Goal: Task Accomplishment & Management: Complete application form

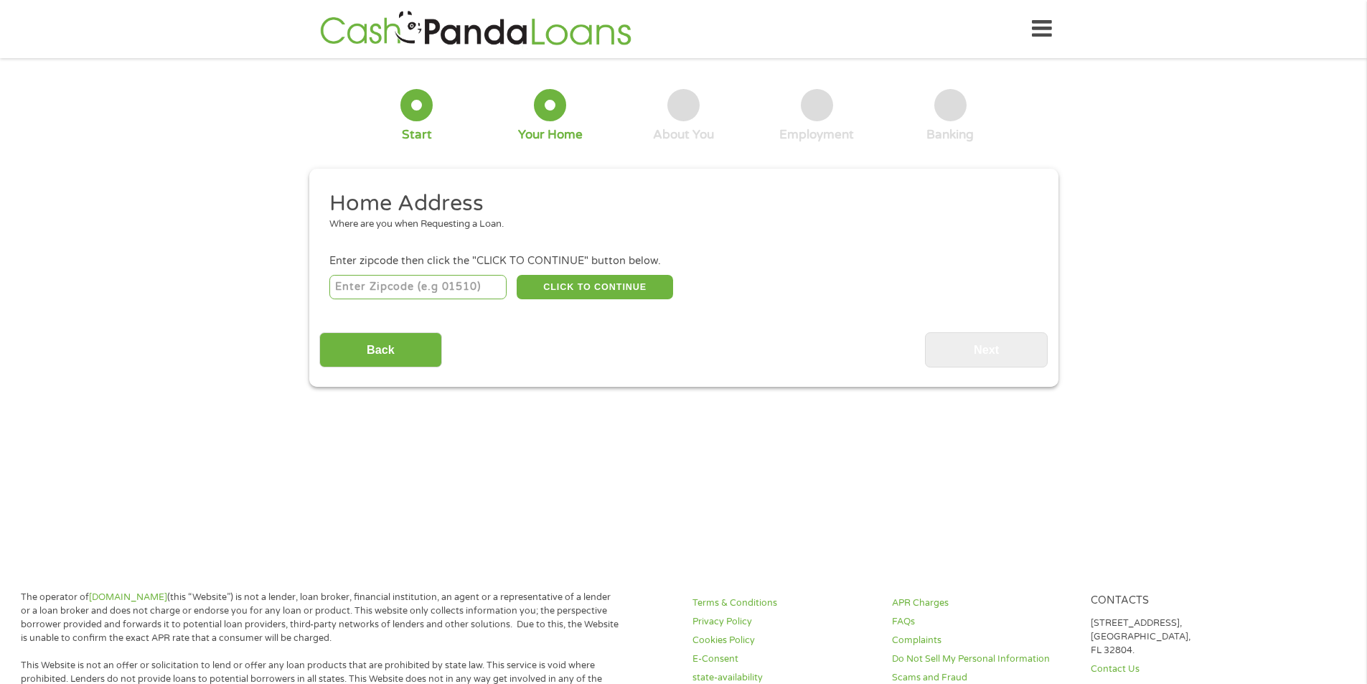
click at [471, 290] on input "number" at bounding box center [417, 287] width 177 height 24
type input "77064"
click at [597, 294] on button "CLICK TO CONTINUE" at bounding box center [595, 287] width 156 height 24
type input "77064"
type input "[GEOGRAPHIC_DATA]"
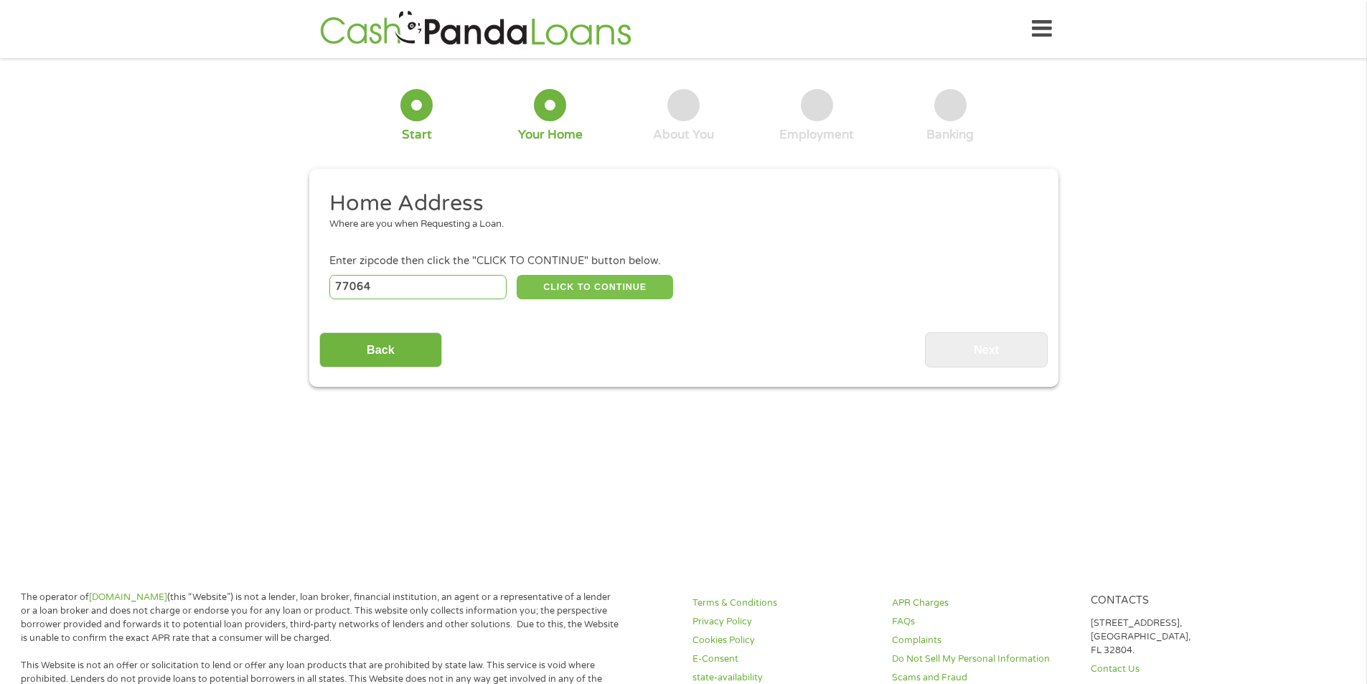
select select "[US_STATE]"
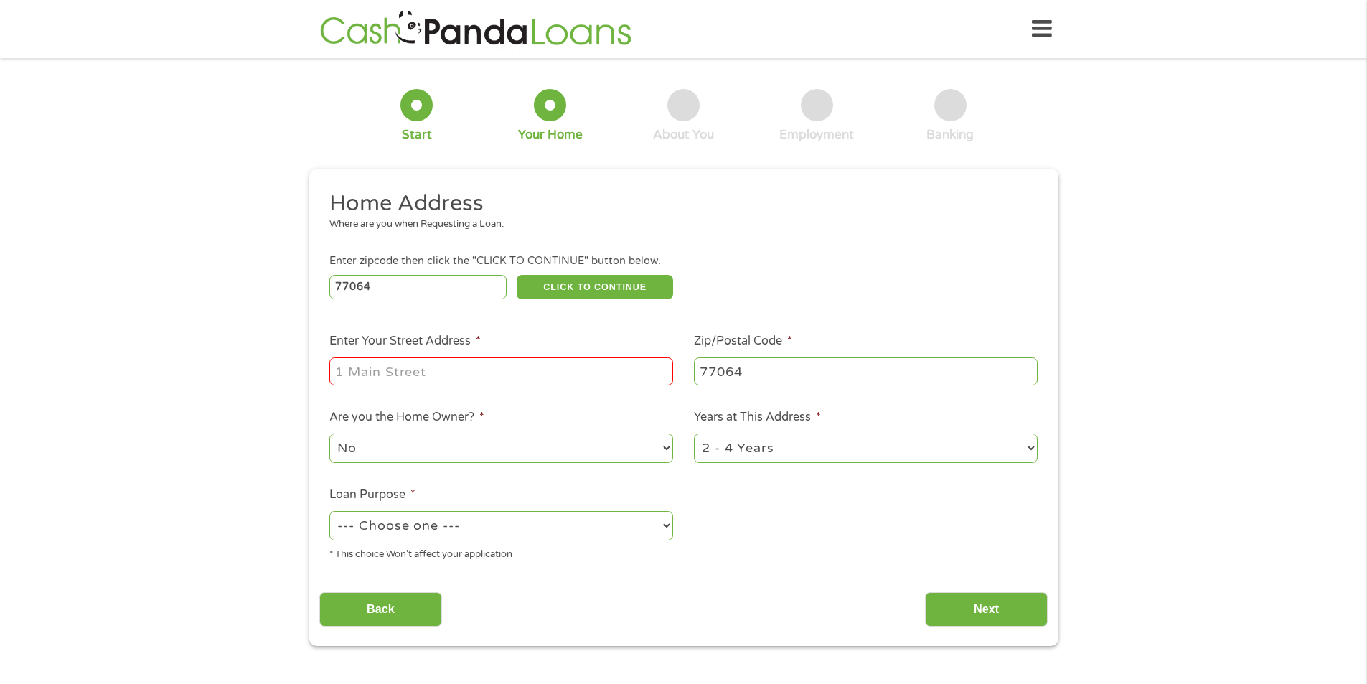
click at [553, 377] on input "Enter Your Street Address *" at bounding box center [501, 370] width 344 height 27
type input "[STREET_ADDRESS]"
click at [556, 444] on select "No Yes" at bounding box center [501, 447] width 344 height 29
select select "yes"
click at [329, 433] on select "No Yes" at bounding box center [501, 447] width 344 height 29
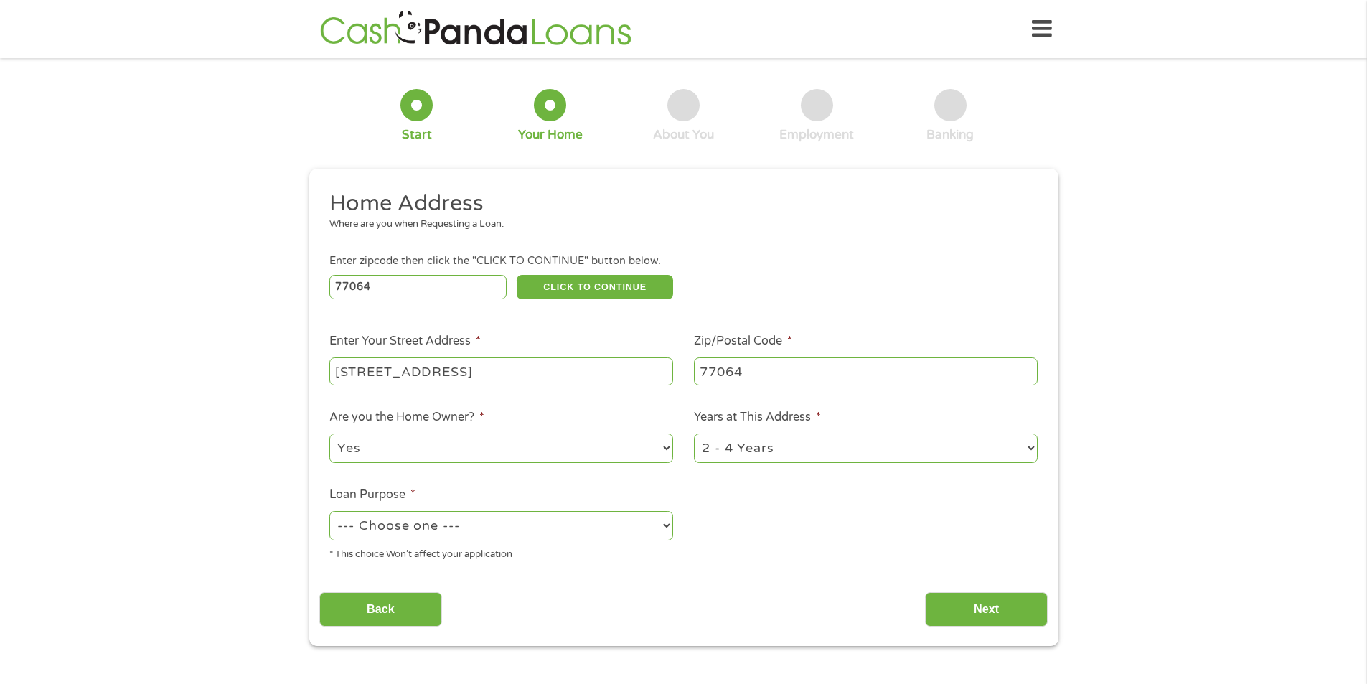
click at [792, 452] on select "1 Year or less 1 - 2 Years 2 - 4 Years Over 4 Years" at bounding box center [866, 447] width 344 height 29
select select "60months"
click at [694, 433] on select "1 Year or less 1 - 2 Years 2 - 4 Years Over 4 Years" at bounding box center [866, 447] width 344 height 29
click at [537, 528] on select "--- Choose one --- Pay Bills Debt Consolidation Home Improvement Major Purchase…" at bounding box center [501, 525] width 344 height 29
select select "majorpurchase"
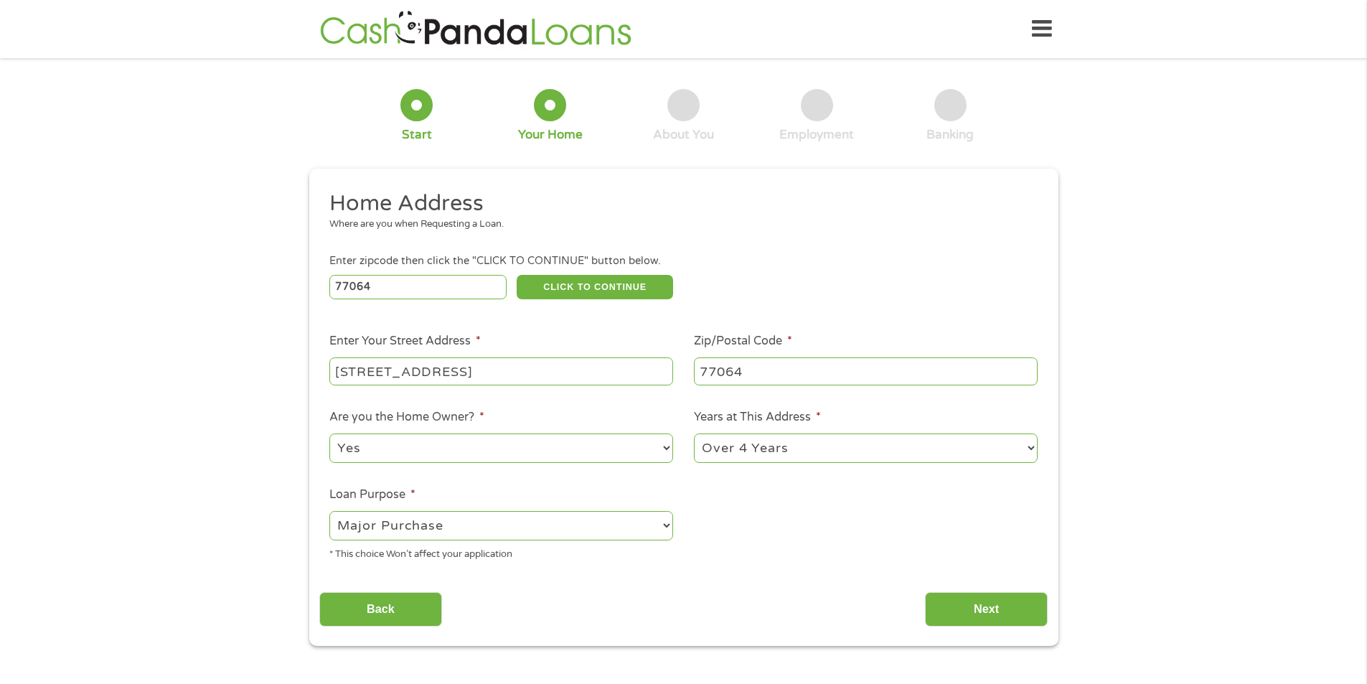
click at [329, 511] on select "--- Choose one --- Pay Bills Debt Consolidation Home Improvement Major Purchase…" at bounding box center [501, 525] width 344 height 29
click at [949, 603] on input "Next" at bounding box center [986, 609] width 123 height 35
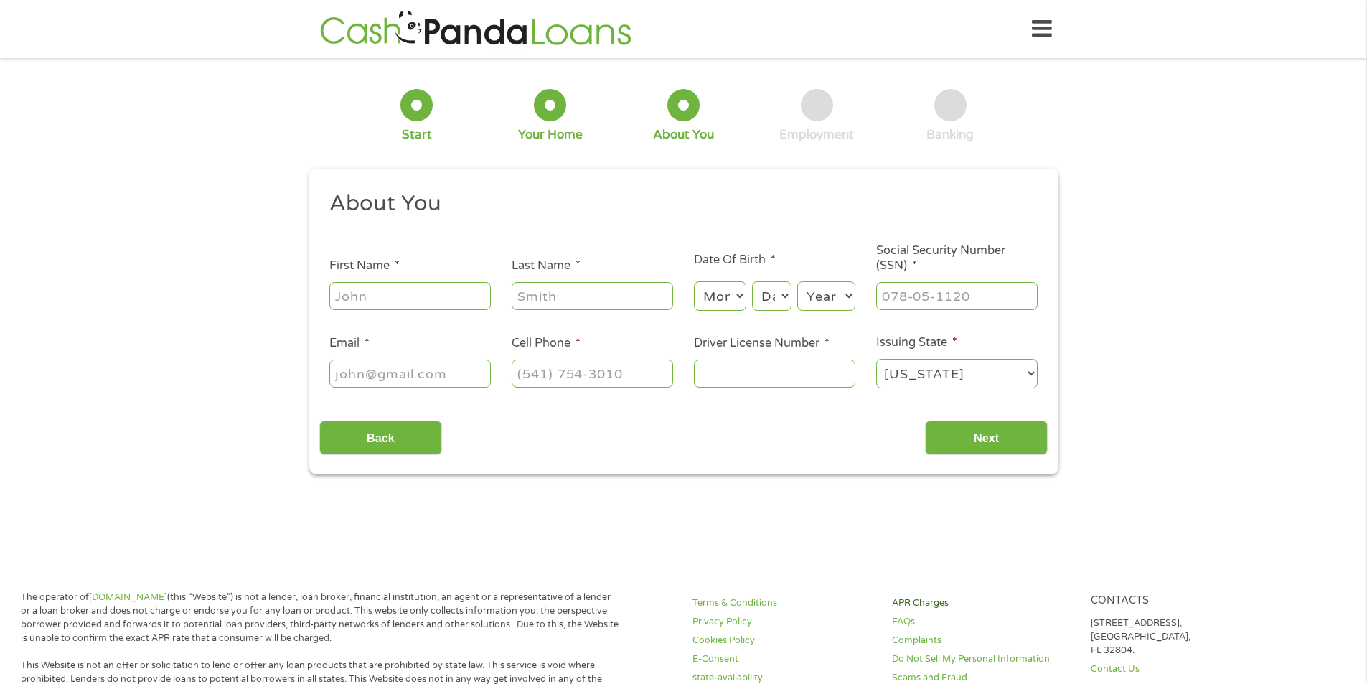
scroll to position [6, 6]
click at [437, 292] on input "First Name *" at bounding box center [409, 295] width 161 height 27
type input "[PERSON_NAME]"
click at [715, 283] on select "Month 1 2 3 4 5 6 7 8 9 10 11 12" at bounding box center [720, 295] width 52 height 29
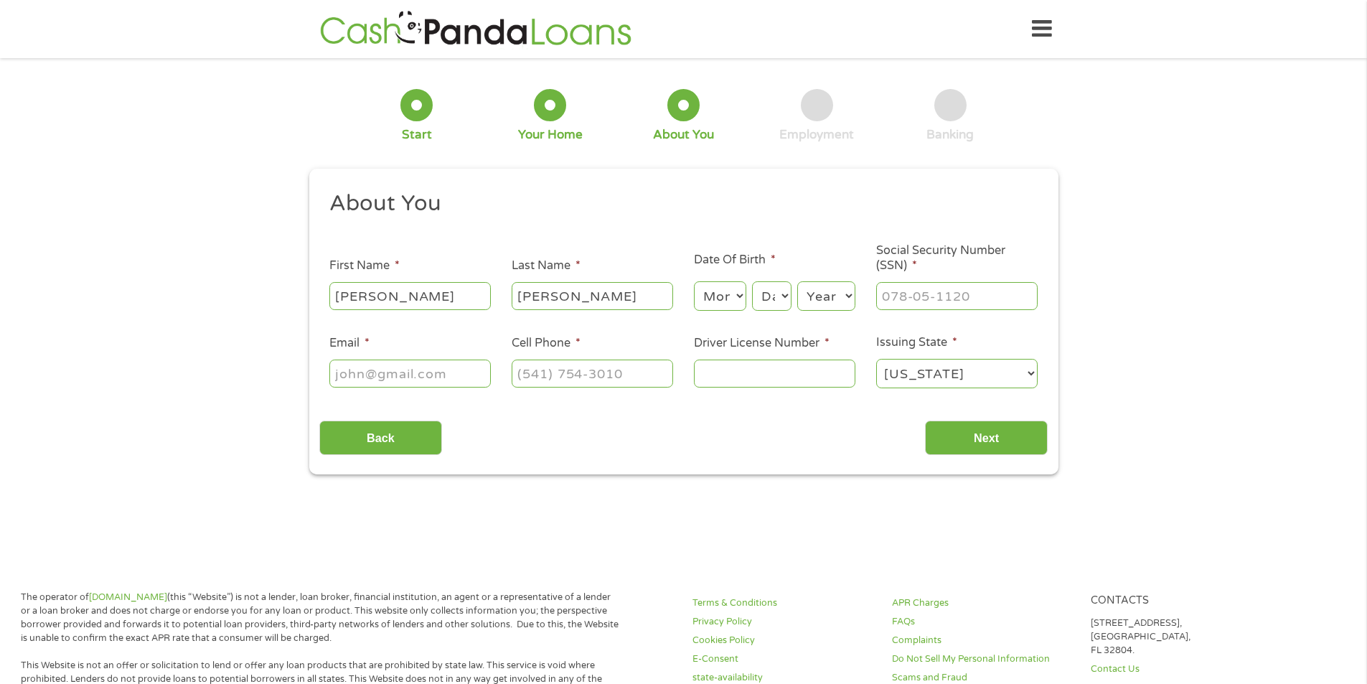
select select "2"
click at [694, 281] on select "Month 1 2 3 4 5 6 7 8 9 10 11 12" at bounding box center [720, 295] width 52 height 29
click at [771, 292] on select "Day 1 2 3 4 5 6 7 8 9 10 11 12 13 14 15 16 17 18 19 20 21 22 23 24 25 26 27 28 …" at bounding box center [771, 295] width 39 height 29
select select "21"
click at [752, 281] on select "Day 1 2 3 4 5 6 7 8 9 10 11 12 13 14 15 16 17 18 19 20 21 22 23 24 25 26 27 28 …" at bounding box center [771, 295] width 39 height 29
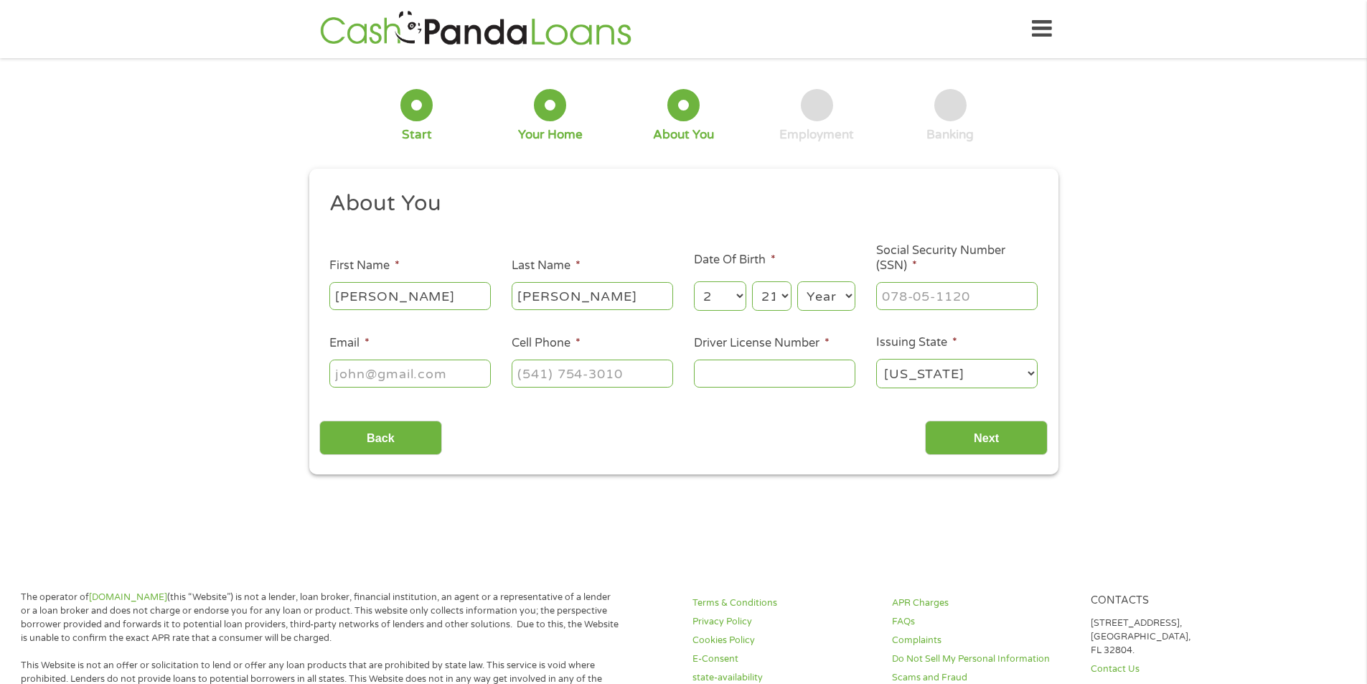
click at [833, 304] on select "Year [DATE] 2006 2005 2004 2003 2002 2001 2000 1999 1998 1997 1996 1995 1994 19…" at bounding box center [826, 295] width 58 height 29
select select "1991"
click at [797, 281] on select "Year [DATE] 2006 2005 2004 2003 2002 2001 2000 1999 1998 1997 1996 1995 1994 19…" at bounding box center [826, 295] width 58 height 29
click at [961, 304] on input "___-__-____" at bounding box center [956, 295] width 161 height 27
type input "628-34-7969"
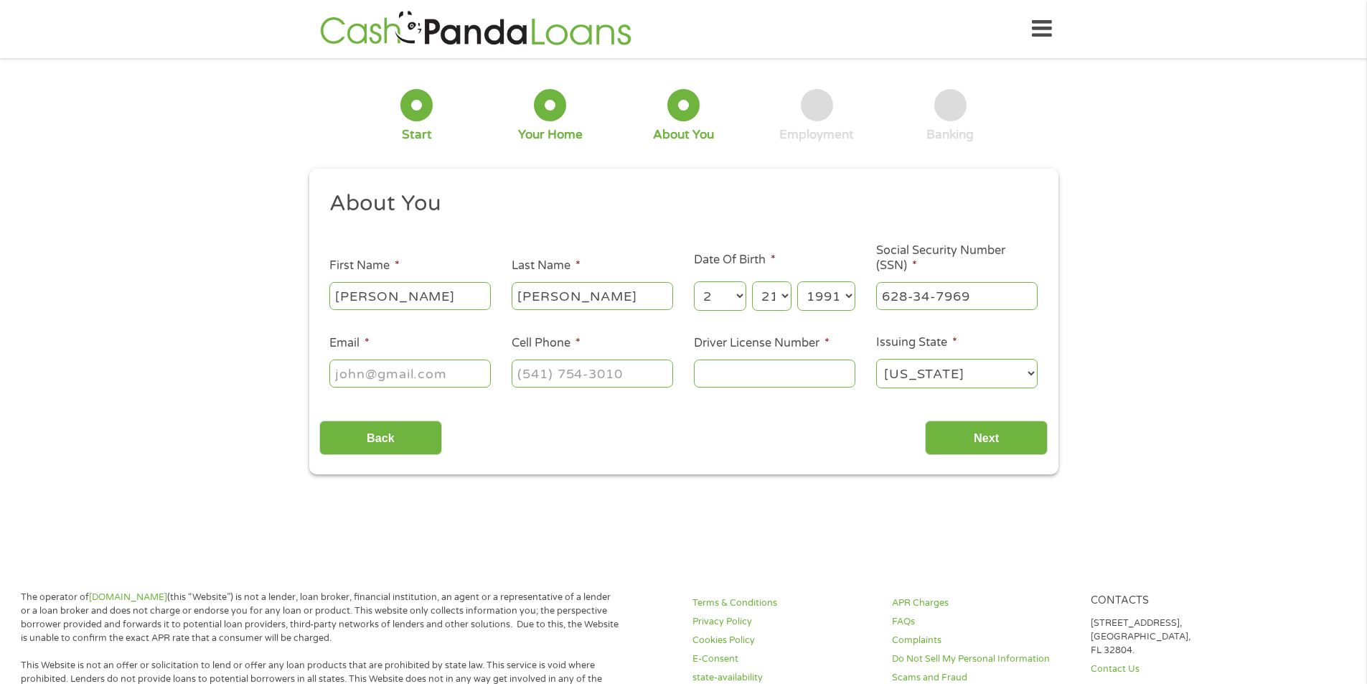
click at [455, 375] on input "Email *" at bounding box center [409, 373] width 161 height 27
type input "[EMAIL_ADDRESS][DOMAIN_NAME]"
type input "[PHONE_NUMBER]"
type input "28549858"
click at [1009, 446] on input "Next" at bounding box center [986, 438] width 123 height 35
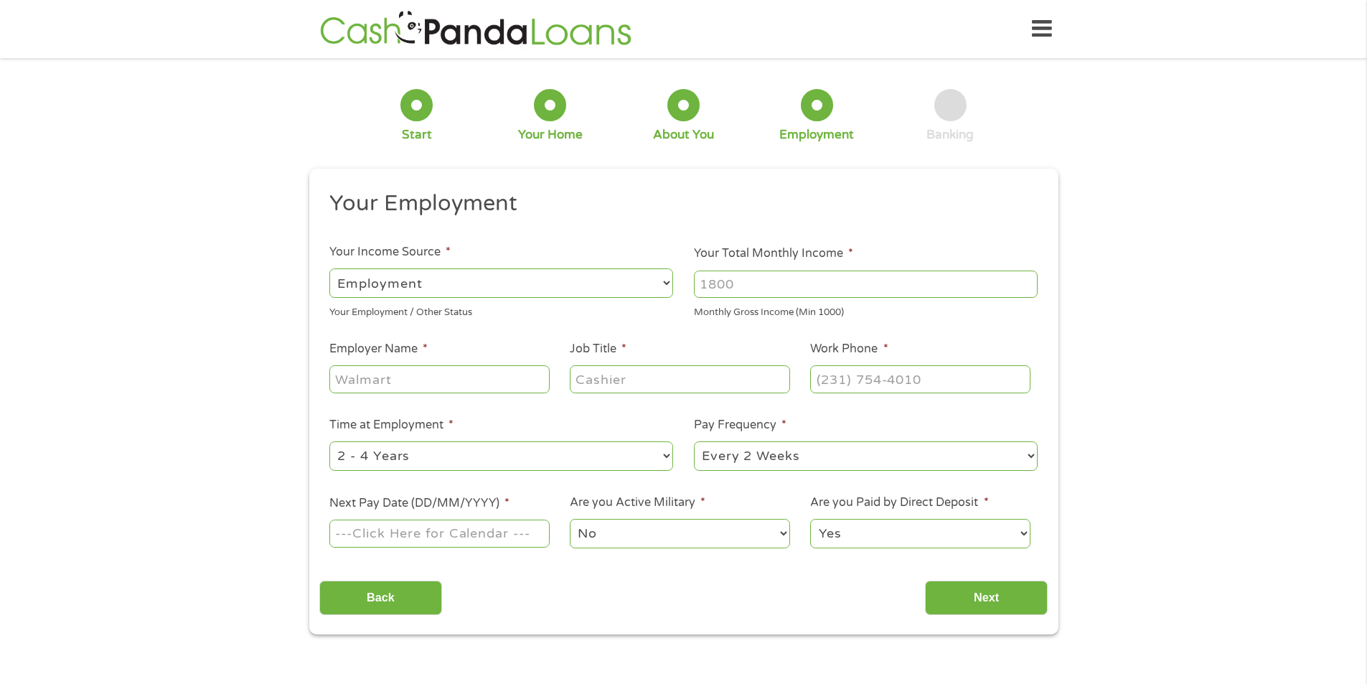
click at [744, 279] on input "Your Total Monthly Income *" at bounding box center [866, 284] width 344 height 27
type input "5"
type input "6000"
click at [498, 388] on input "Employer Name *" at bounding box center [439, 378] width 220 height 27
type input "Aspen Utility"
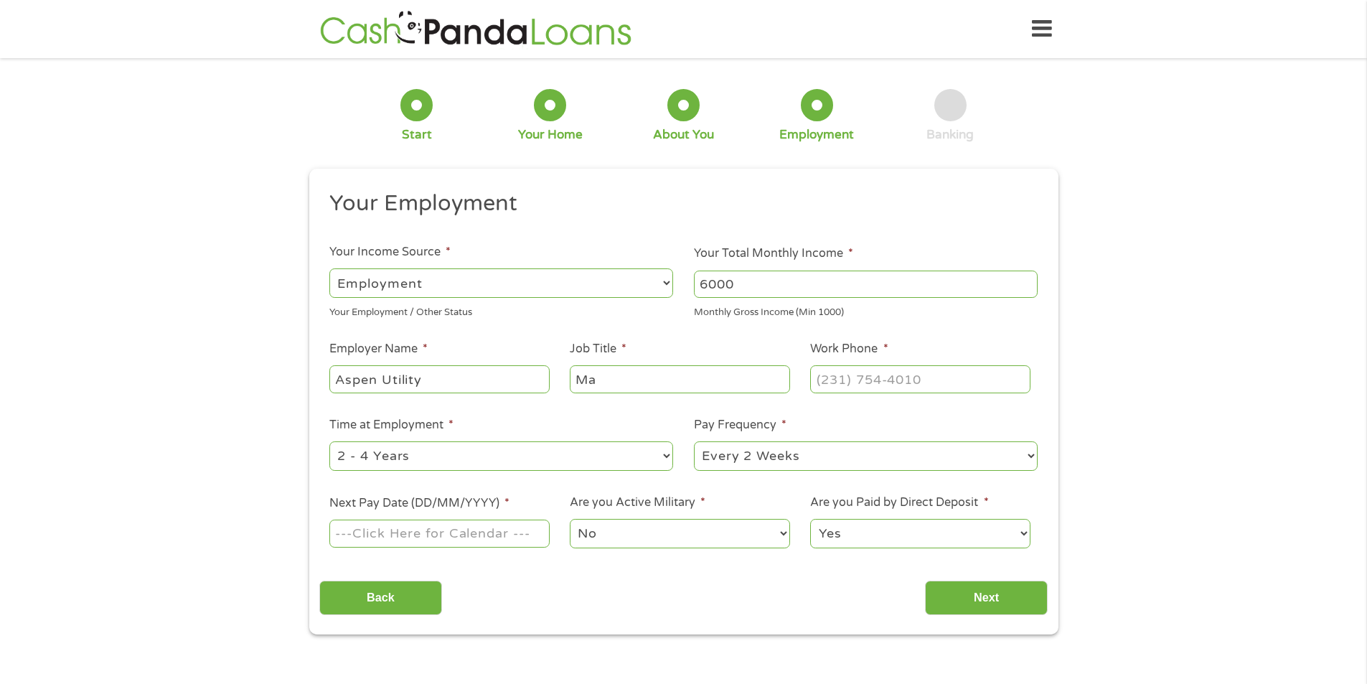
type input "M"
type input "Construction Manager"
type input "[PHONE_NUMBER]"
click at [774, 451] on select "--- Choose one --- Every 2 Weeks Every Week Monthly Semi-Monthly" at bounding box center [866, 455] width 344 height 29
select select "weekly"
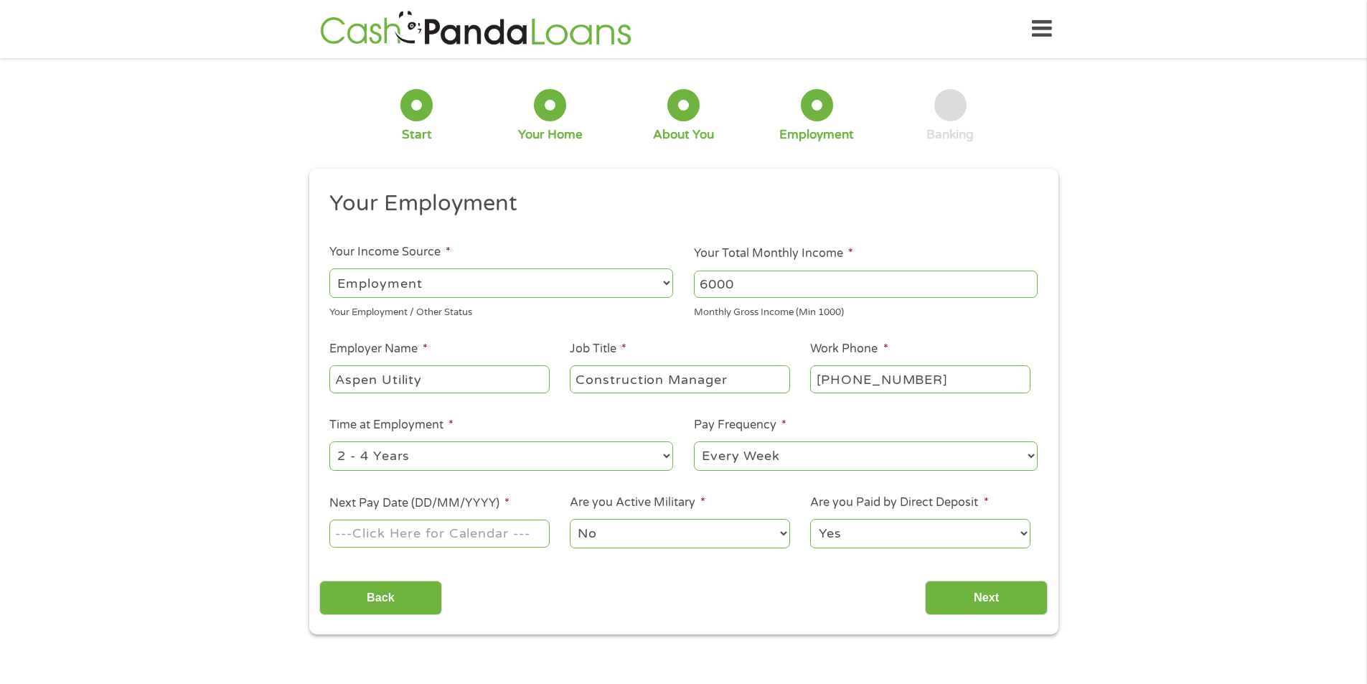
click at [694, 441] on select "--- Choose one --- Every 2 Weeks Every Week Monthly Semi-Monthly" at bounding box center [866, 455] width 344 height 29
click at [474, 539] on input "Next Pay Date (DD/MM/YYYY) *" at bounding box center [439, 533] width 220 height 27
type input "[DATE]"
click at [982, 593] on input "Next" at bounding box center [986, 598] width 123 height 35
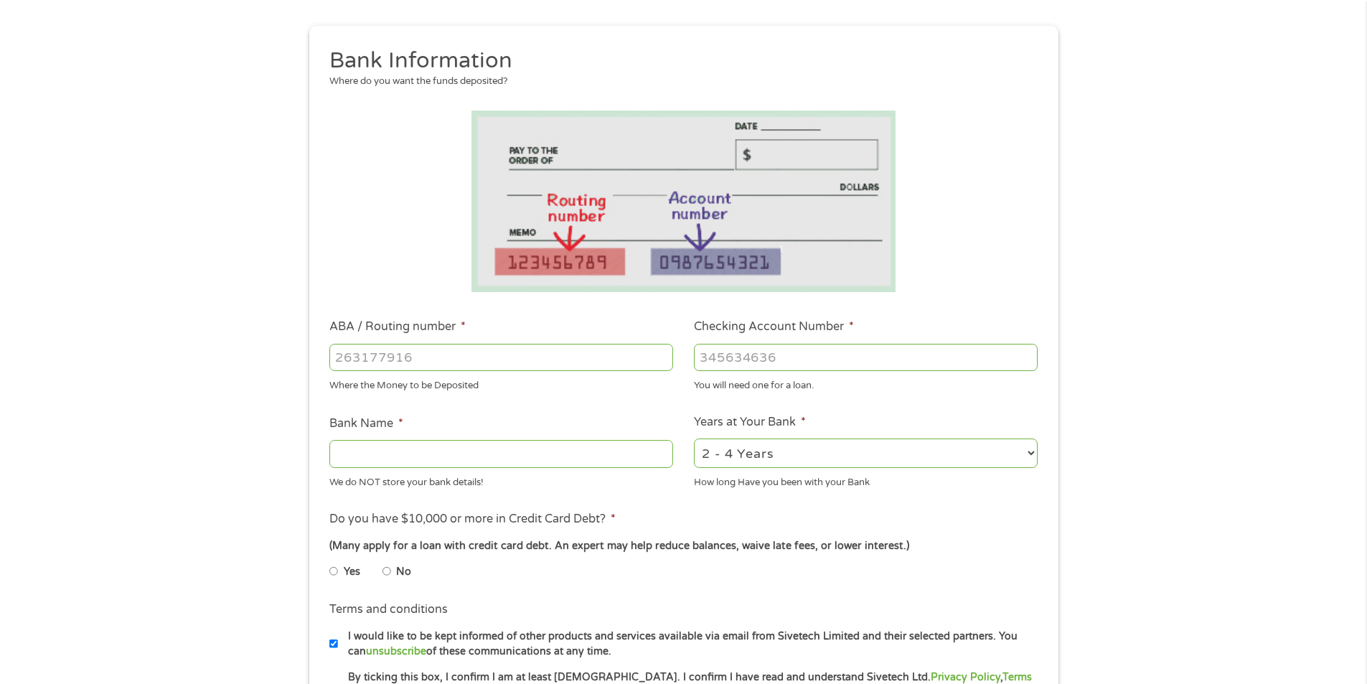
scroll to position [144, 0]
click at [504, 349] on input "ABA / Routing number *" at bounding box center [501, 356] width 344 height 27
type input "111000025"
type input "BANK OF AMERICA NA"
type input "111000025"
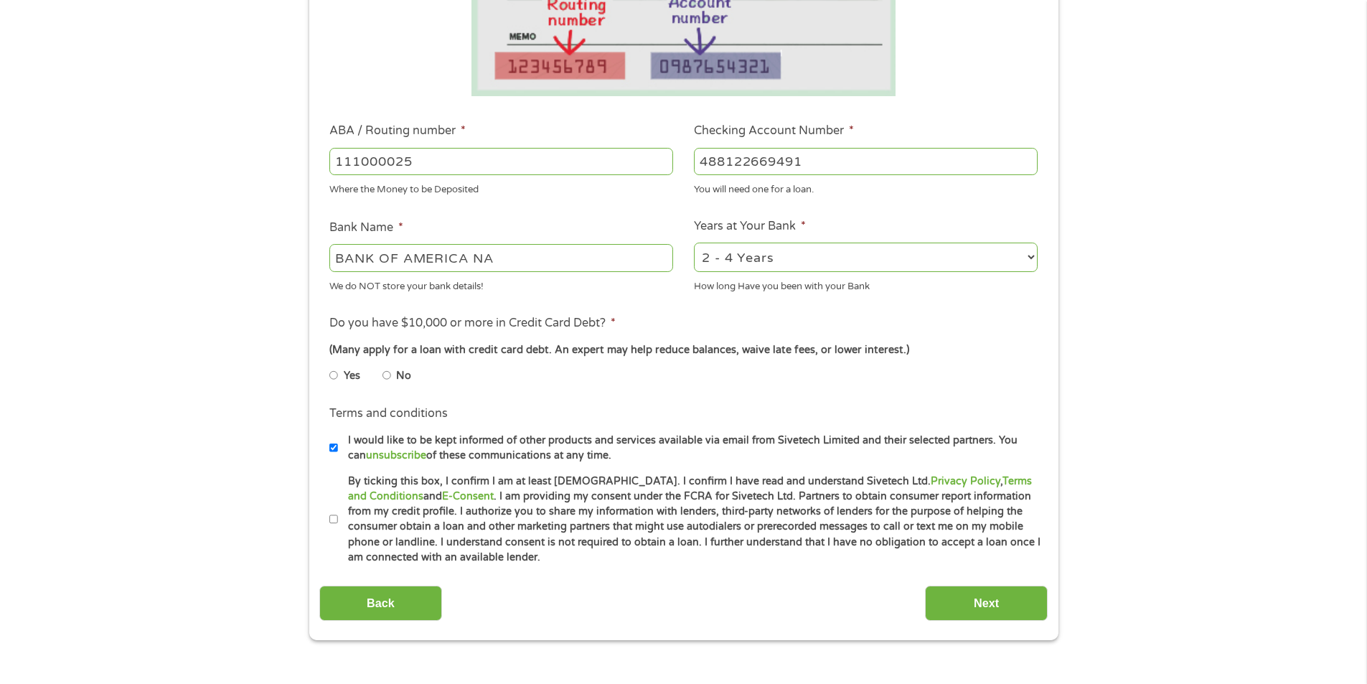
scroll to position [359, 0]
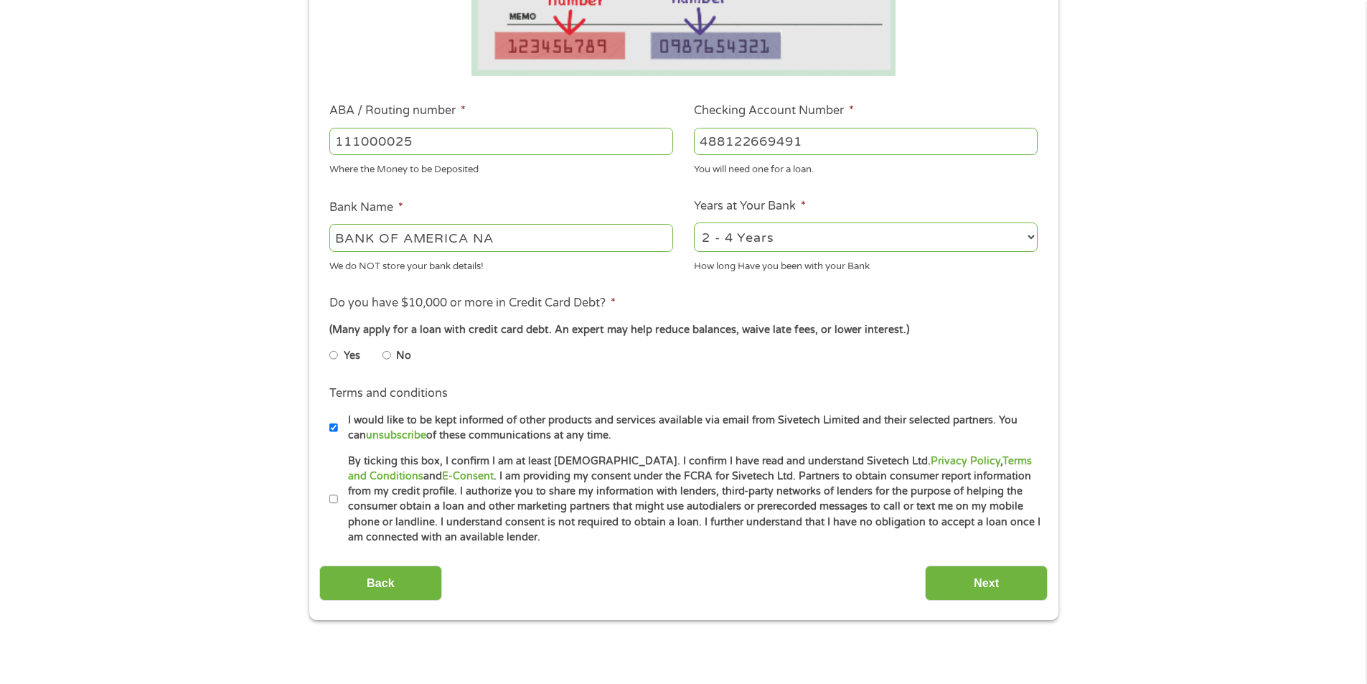
type input "488122669491"
click at [393, 355] on li "No" at bounding box center [408, 356] width 52 height 28
click at [379, 353] on li "Yes" at bounding box center [355, 356] width 53 height 28
click at [387, 353] on input "No" at bounding box center [386, 355] width 9 height 23
radio input "true"
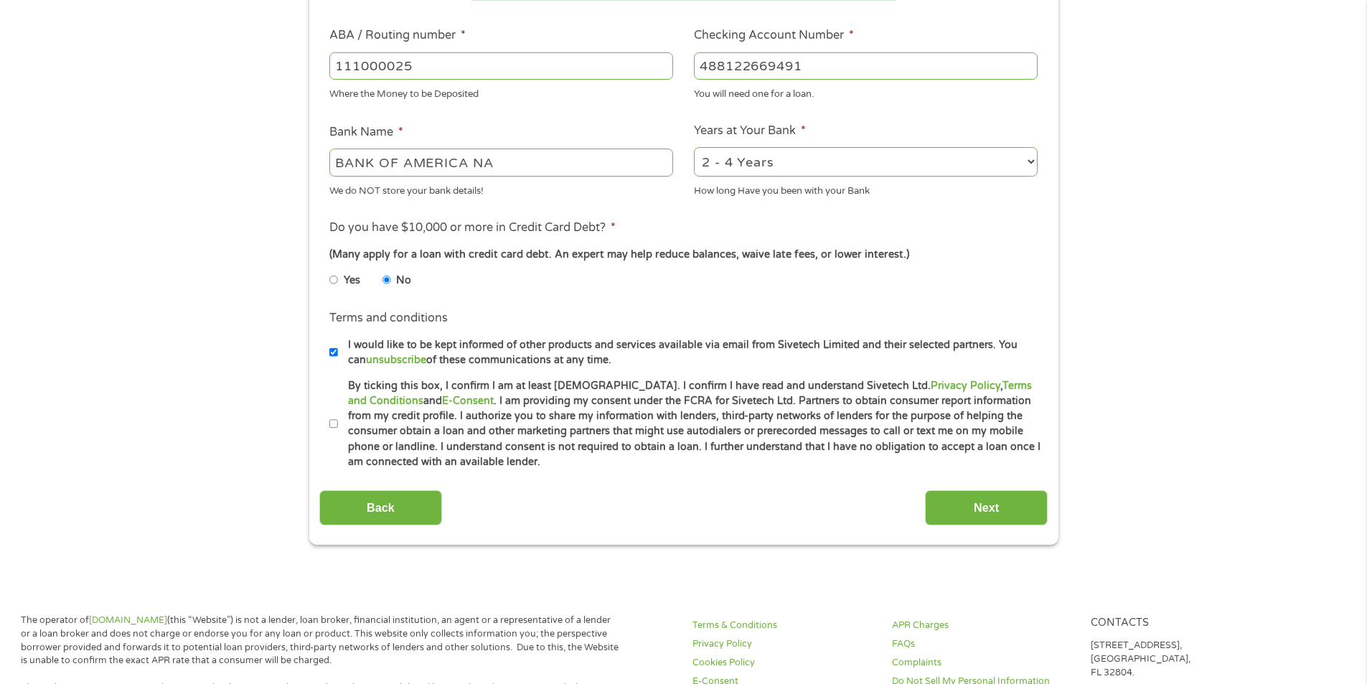
scroll to position [574, 0]
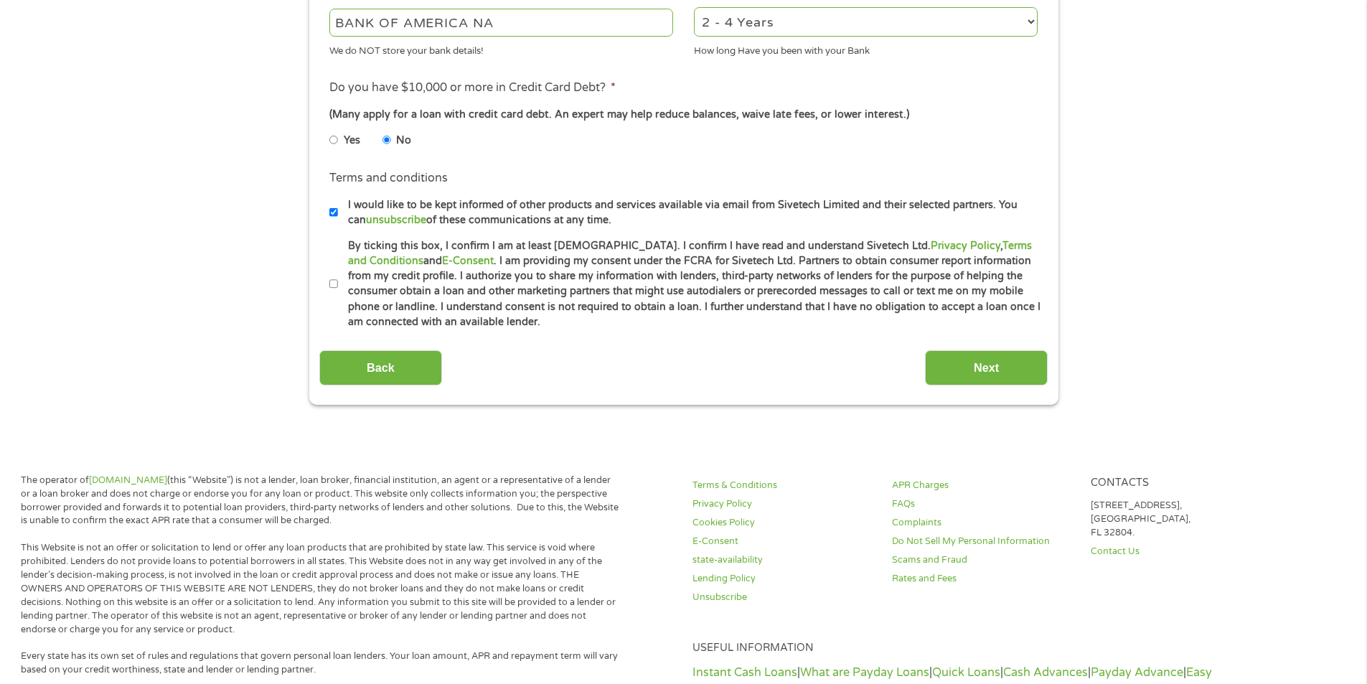
click at [336, 281] on input "By ticking this box, I confirm I am at least [DEMOGRAPHIC_DATA]. I confirm I ha…" at bounding box center [333, 284] width 9 height 23
checkbox input "true"
click at [970, 382] on input "Next" at bounding box center [986, 367] width 123 height 35
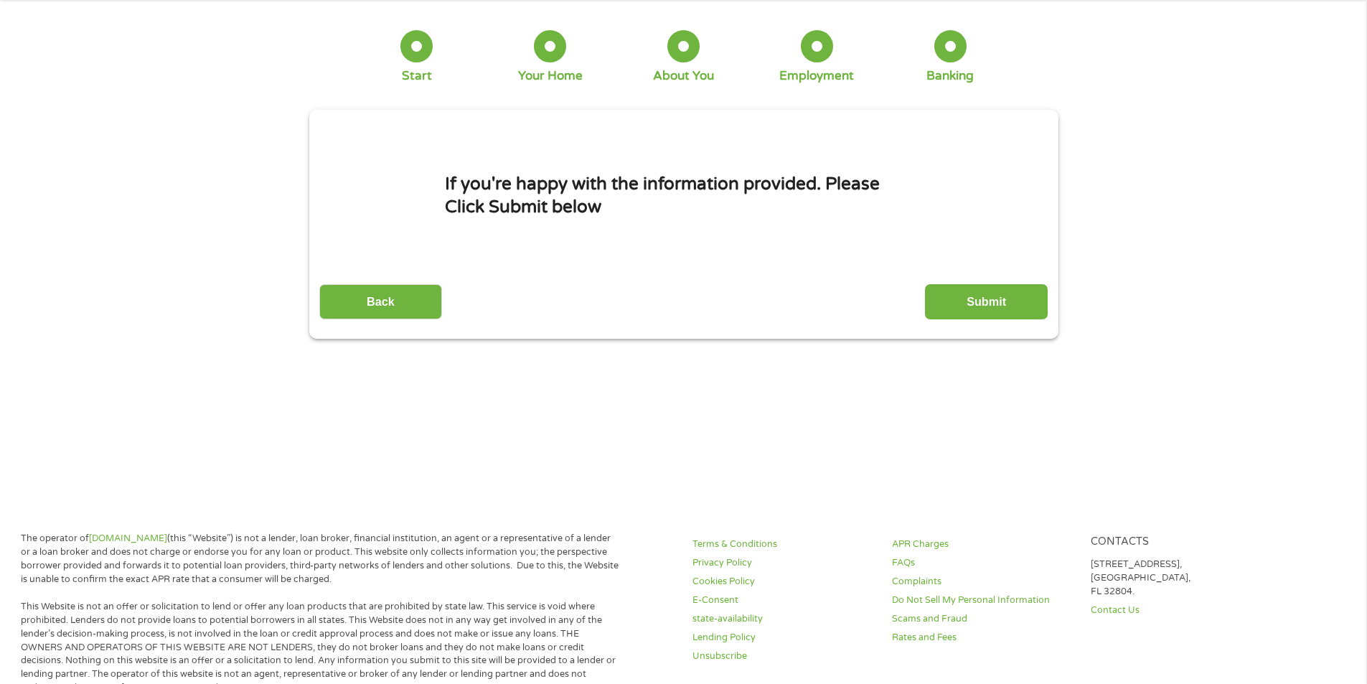
scroll to position [0, 0]
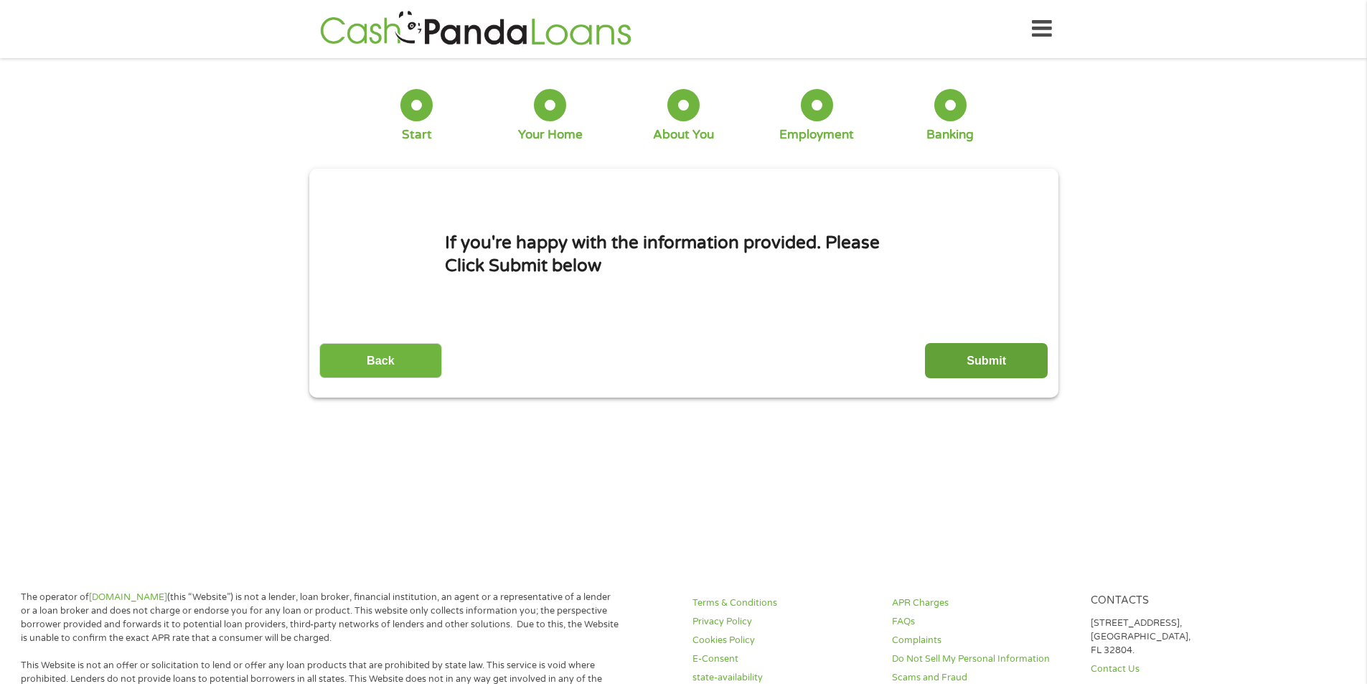
click at [992, 362] on input "Submit" at bounding box center [986, 360] width 123 height 35
